Goal: Task Accomplishment & Management: Manage account settings

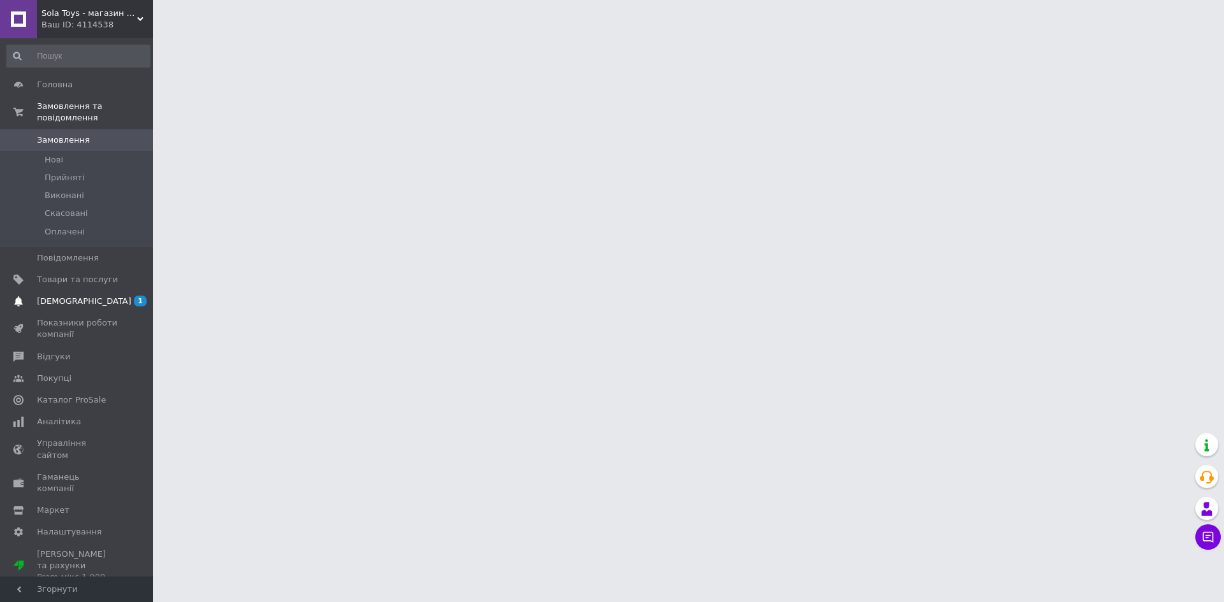
click at [89, 300] on link "[DEMOGRAPHIC_DATA] 1 0" at bounding box center [78, 302] width 157 height 22
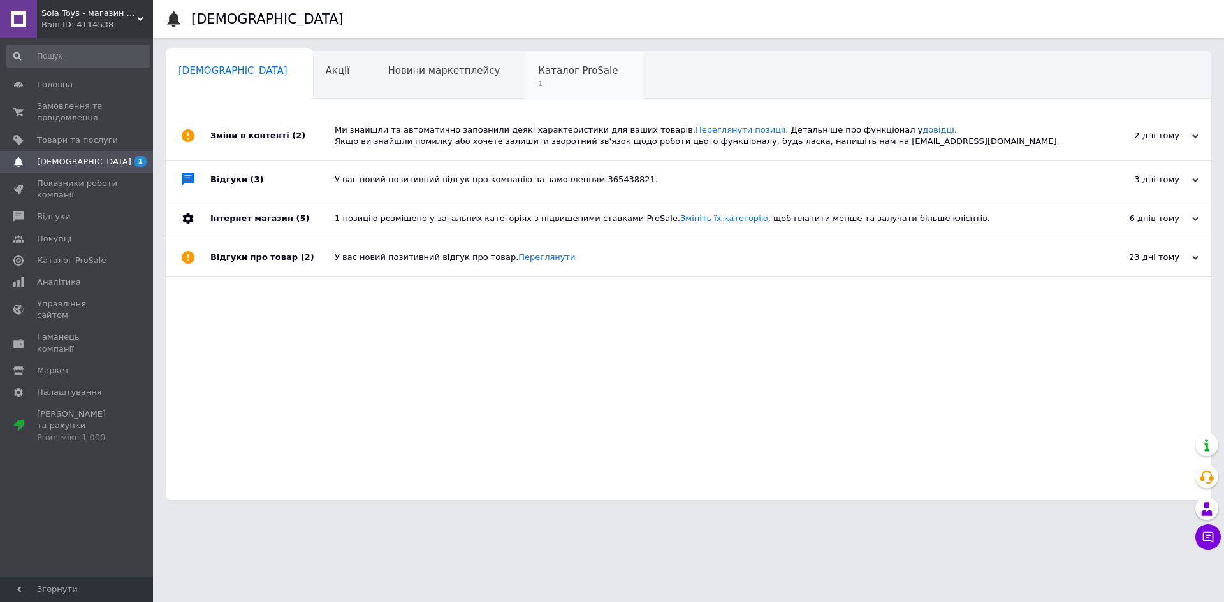
click at [538, 73] on span "Каталог ProSale" at bounding box center [578, 70] width 80 height 11
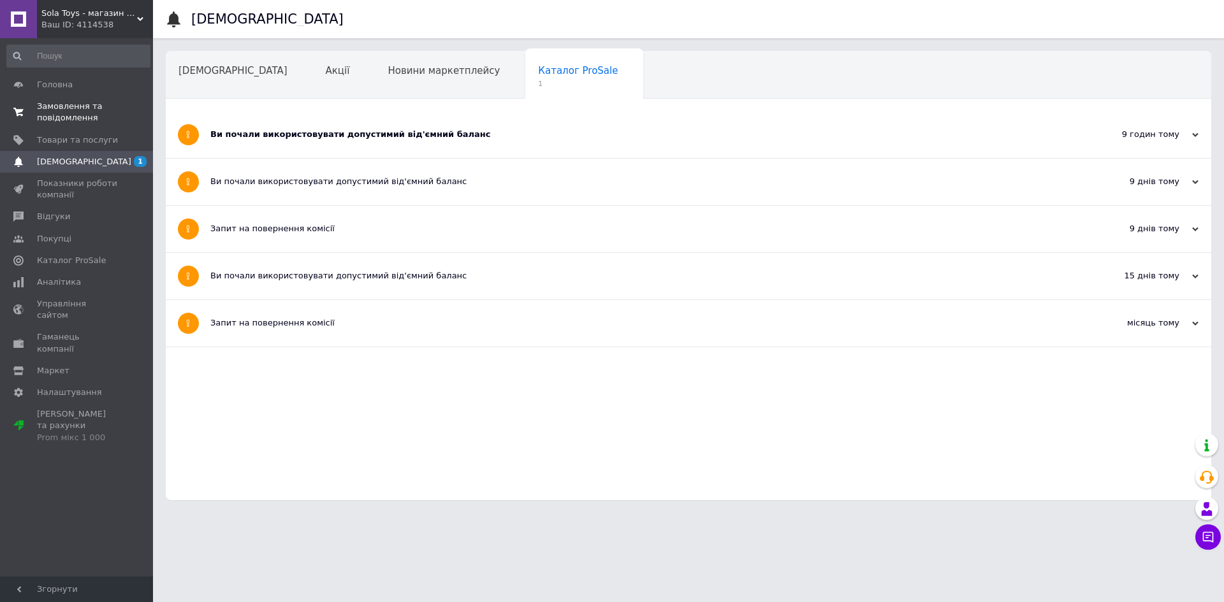
click at [92, 115] on span "Замовлення та повідомлення" at bounding box center [77, 112] width 81 height 23
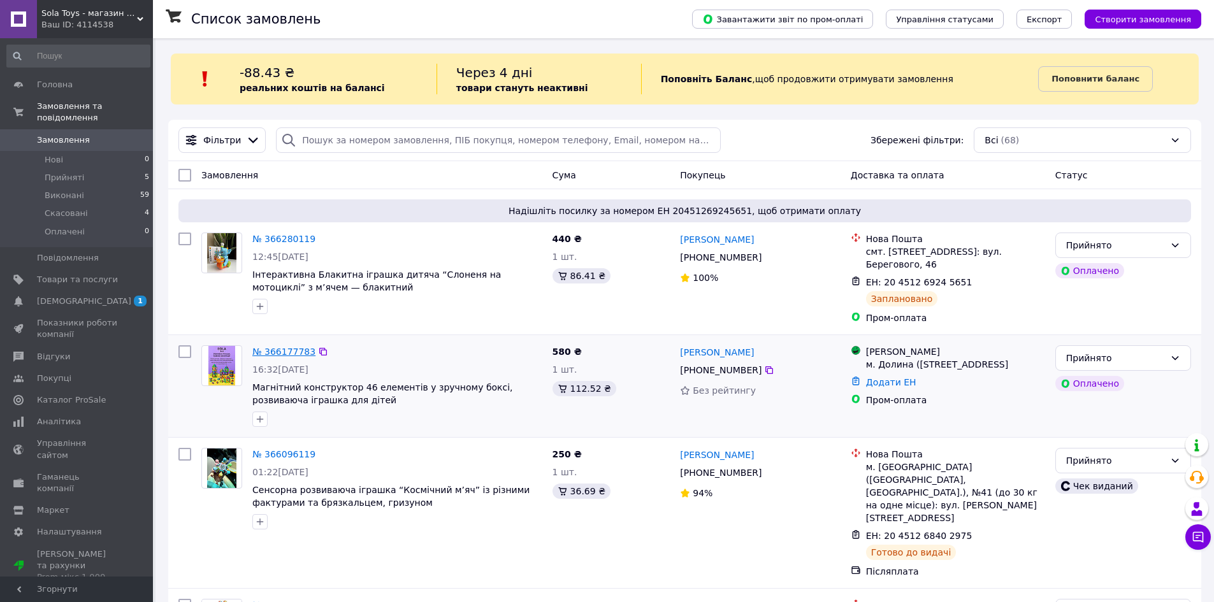
click at [285, 347] on link "№ 366177783" at bounding box center [283, 352] width 63 height 10
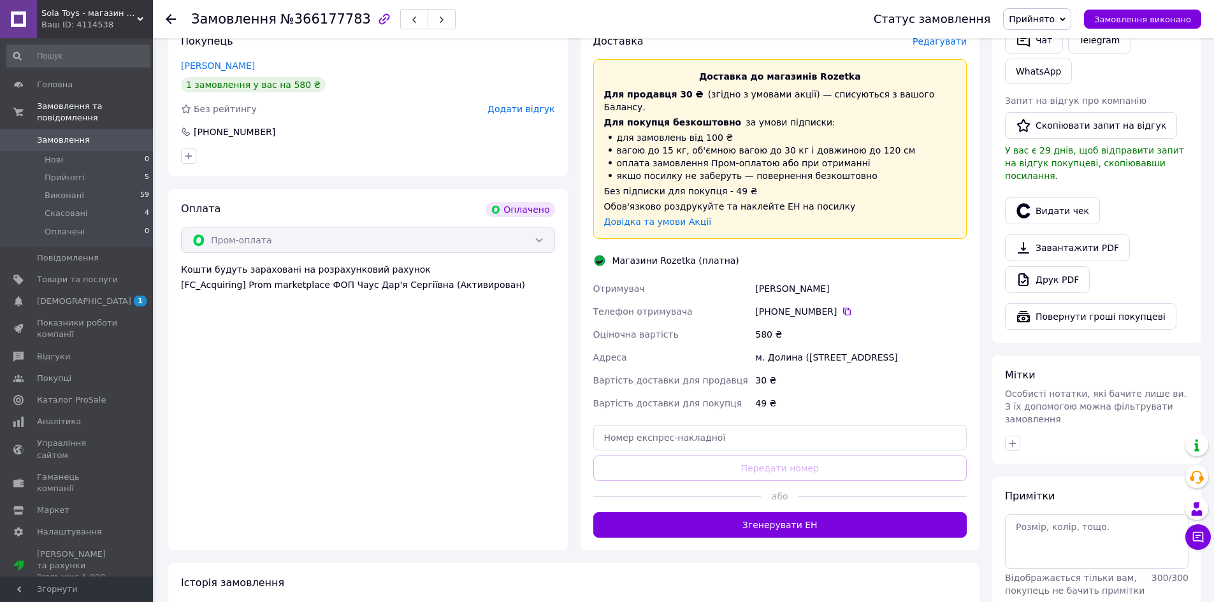
scroll to position [294, 0]
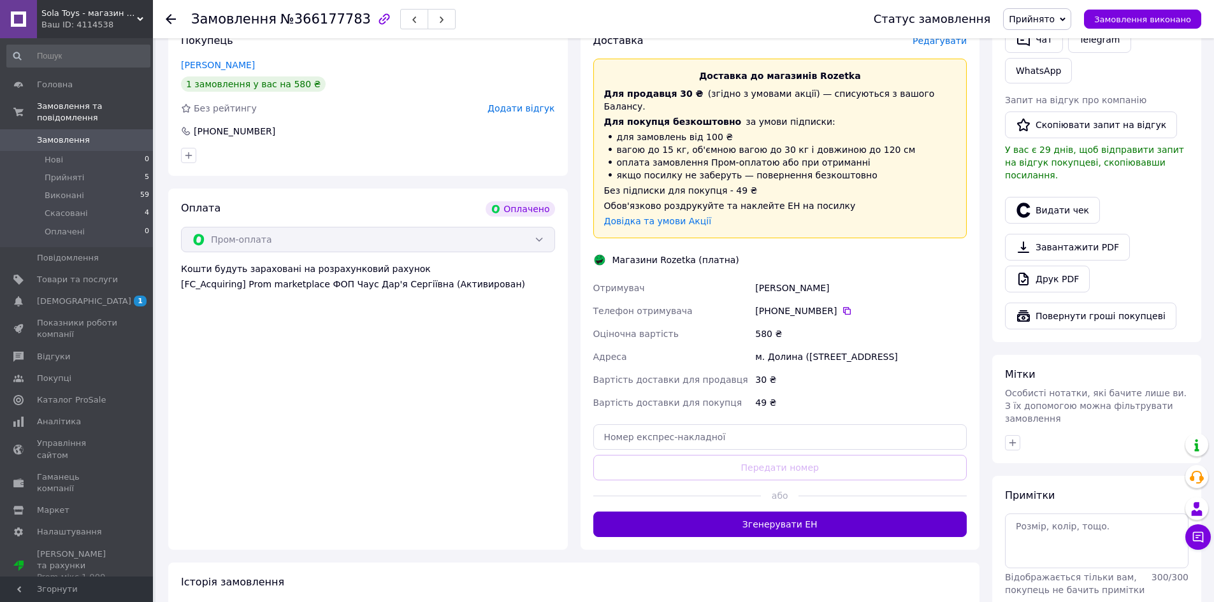
click at [806, 522] on button "Згенерувати ЕН" at bounding box center [780, 524] width 374 height 25
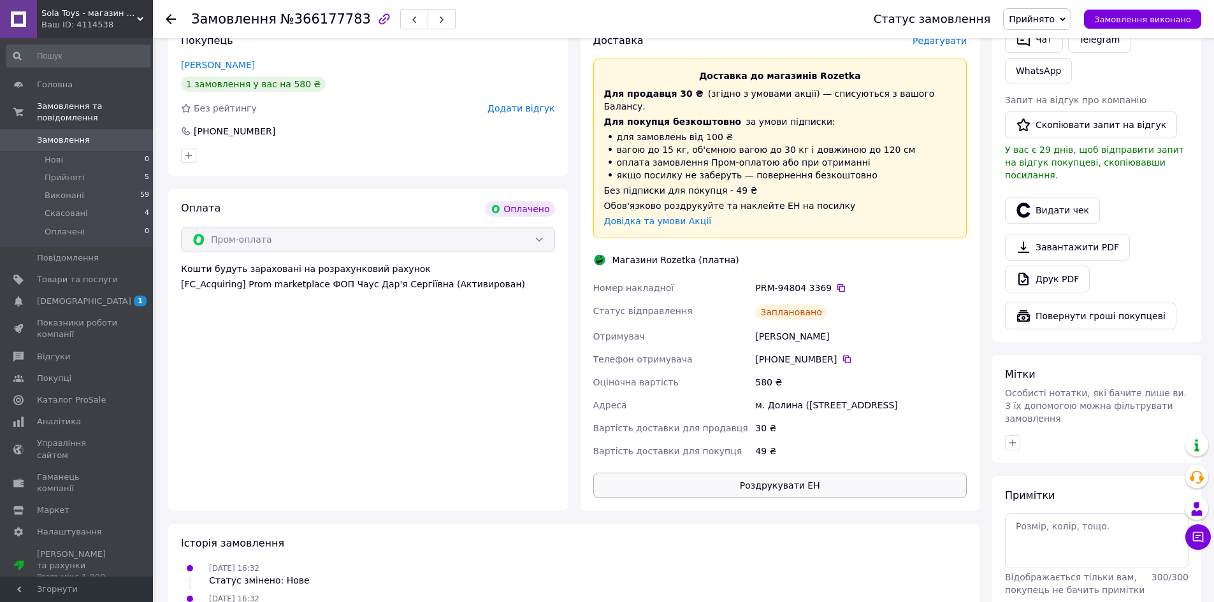
click at [780, 480] on button "Роздрукувати ЕН" at bounding box center [780, 485] width 374 height 25
